Goal: Task Accomplishment & Management: Manage account settings

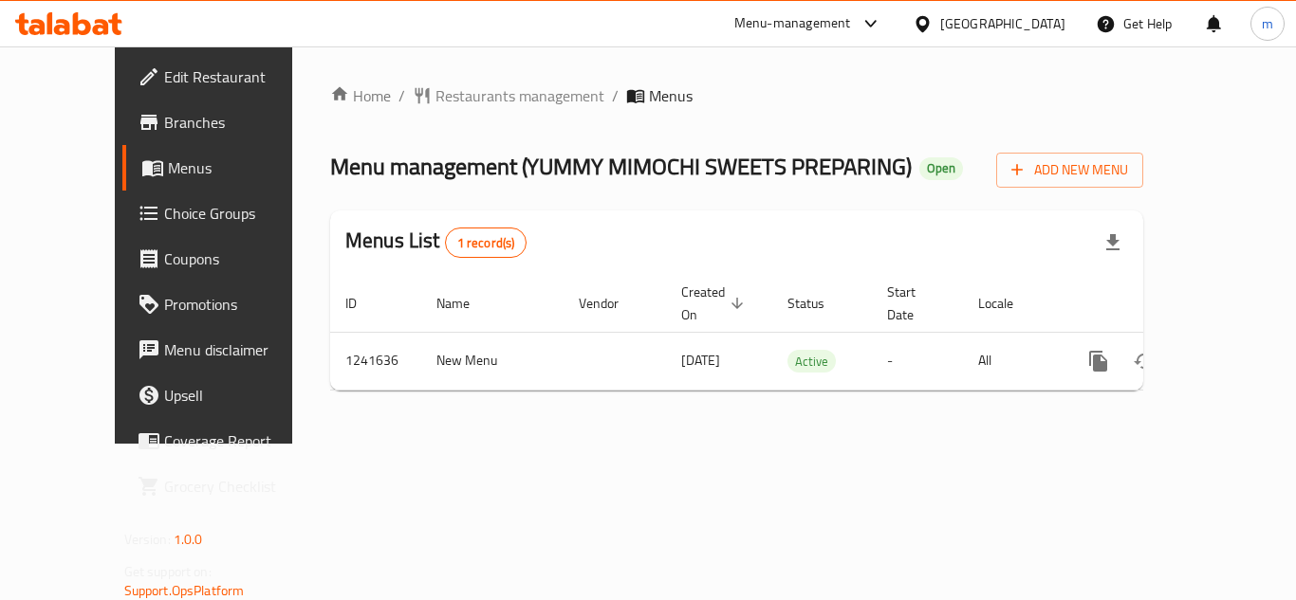
click at [72, 17] on icon at bounding box center [68, 23] width 107 height 23
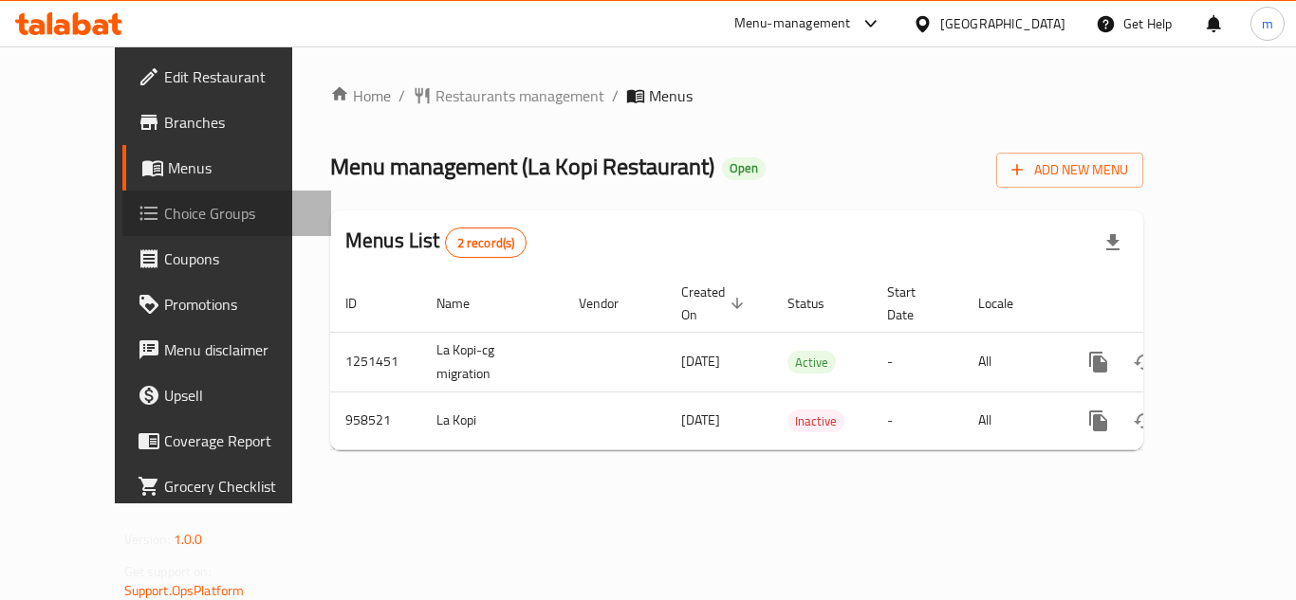
click at [164, 212] on span "Choice Groups" at bounding box center [240, 213] width 152 height 23
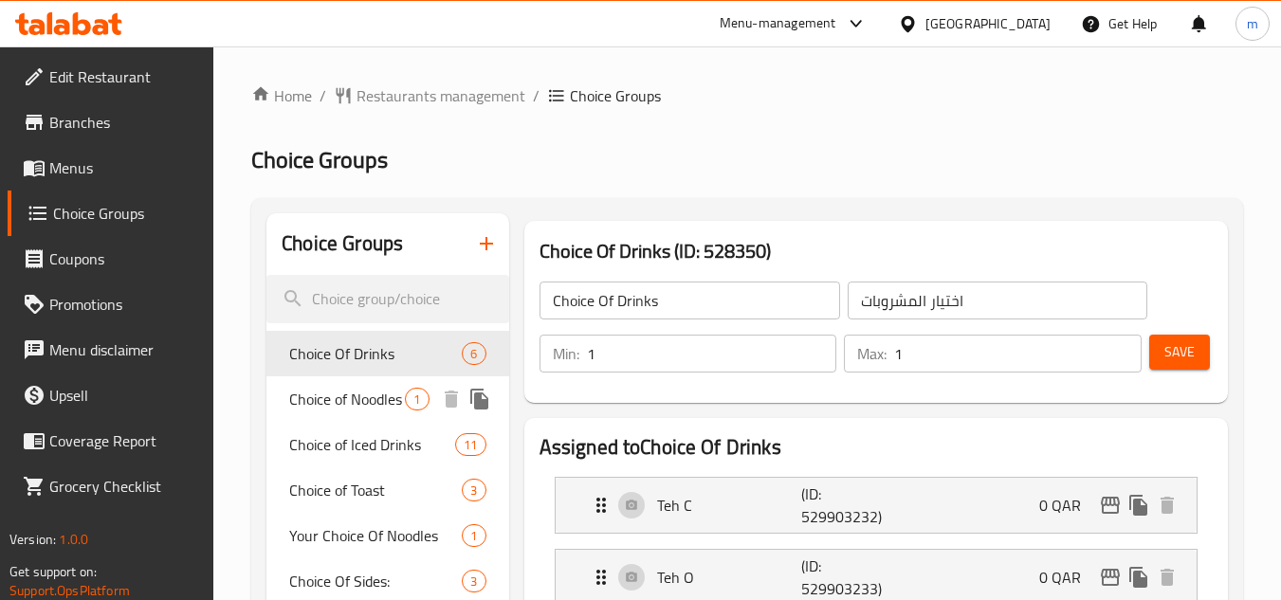
click at [319, 383] on div "Choice of Noodles 1" at bounding box center [388, 400] width 242 height 46
type input "Choice of Noodles"
type input "اختيار النودلز"
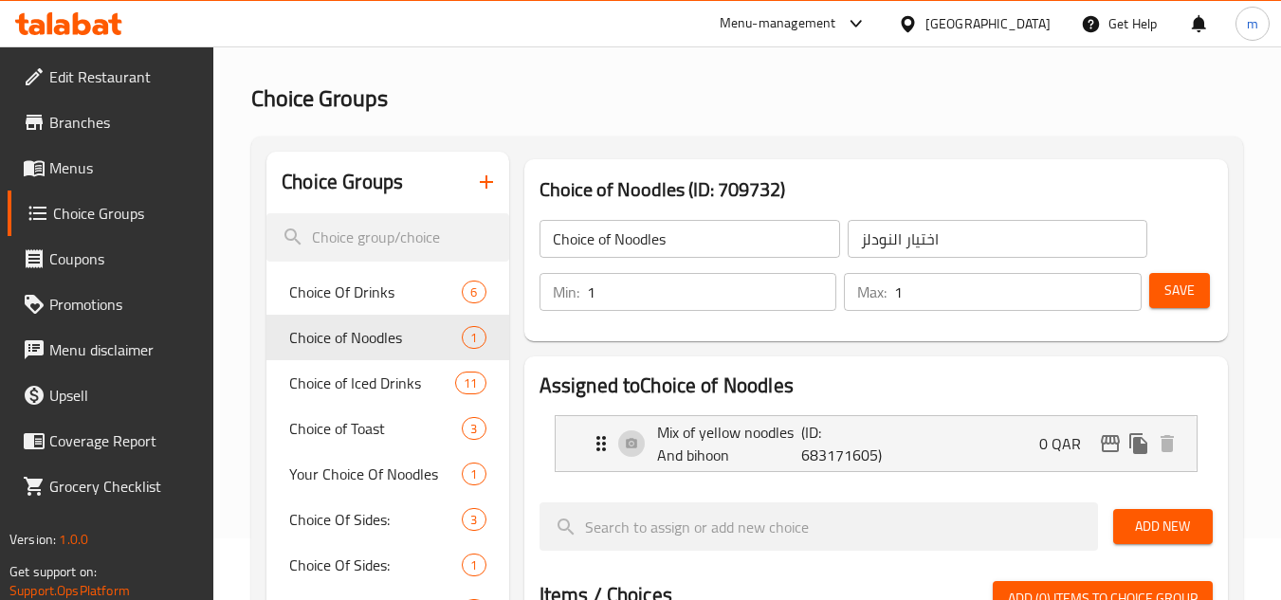
scroll to position [95, 0]
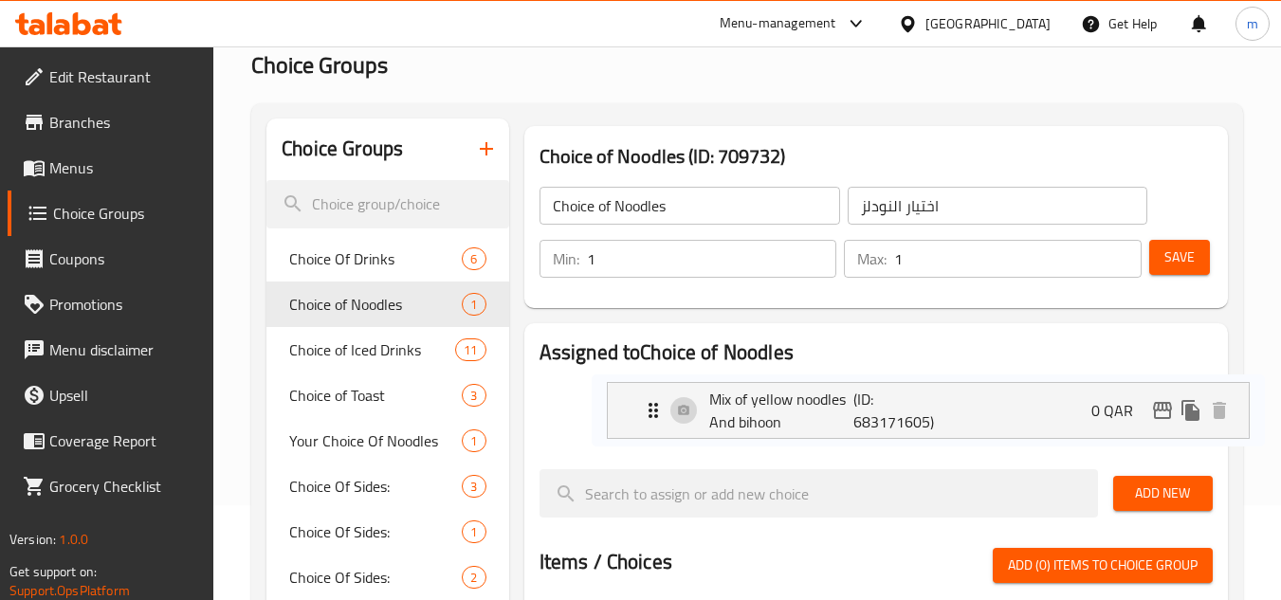
drag, startPoint x: 680, startPoint y: 423, endPoint x: 738, endPoint y: 423, distance: 57.9
click at [738, 423] on nav "Mix of yellow noodles And bihoon (ID: 683171605) 0 QAR Name (En) Mix of yellow …" at bounding box center [876, 410] width 673 height 87
